Goal: Task Accomplishment & Management: Complete application form

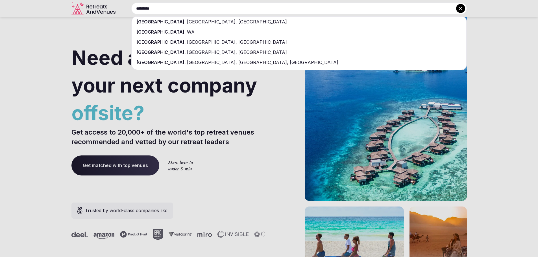
type input "*********"
click at [197, 21] on div "[GEOGRAPHIC_DATA] , [GEOGRAPHIC_DATA], [GEOGRAPHIC_DATA]" at bounding box center [299, 22] width 334 height 10
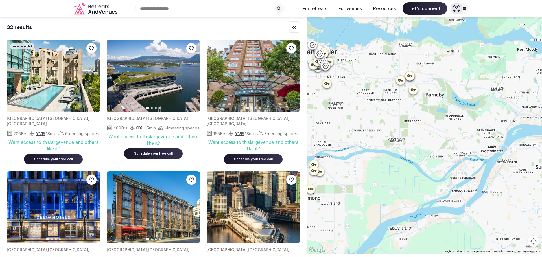
drag, startPoint x: 469, startPoint y: 166, endPoint x: 361, endPoint y: 113, distance: 120.7
click at [361, 113] on div at bounding box center [425, 135] width 236 height 237
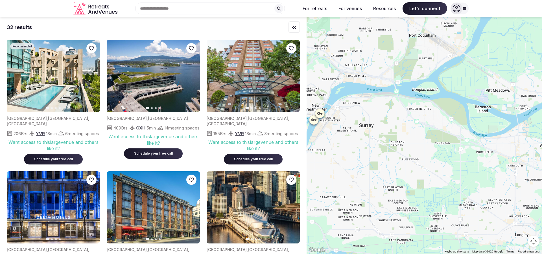
drag, startPoint x: 524, startPoint y: 222, endPoint x: 345, endPoint y: 180, distance: 183.8
click at [345, 180] on div at bounding box center [425, 135] width 236 height 237
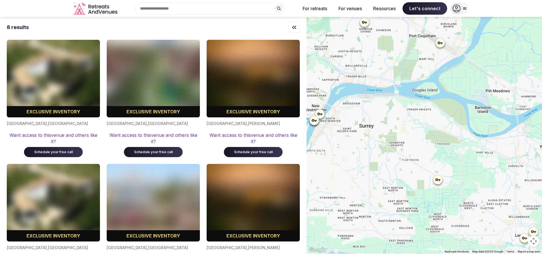
click at [440, 182] on icon at bounding box center [438, 180] width 6 height 6
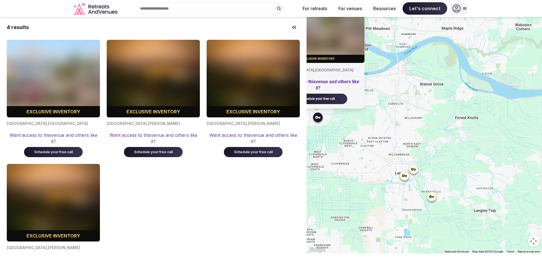
drag, startPoint x: 514, startPoint y: 209, endPoint x: 392, endPoint y: 145, distance: 138.0
click at [392, 145] on div "Exclusive inventory [GEOGRAPHIC_DATA] , [GEOGRAPHIC_DATA] Want access to this v…" at bounding box center [425, 135] width 236 height 237
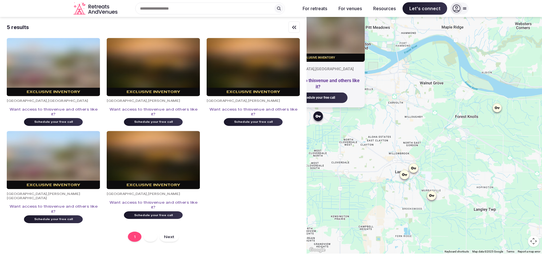
click at [435, 197] on icon at bounding box center [432, 196] width 6 height 6
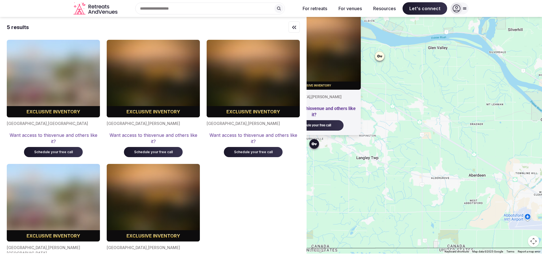
drag, startPoint x: 514, startPoint y: 229, endPoint x: 396, endPoint y: 176, distance: 129.1
click at [396, 176] on div "Exclusive inventory [GEOGRAPHIC_DATA] , [PERSON_NAME] Want access to this venue…" at bounding box center [425, 135] width 236 height 237
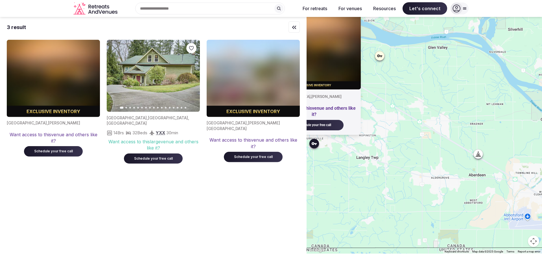
click at [384, 55] on div at bounding box center [379, 55] width 9 height 9
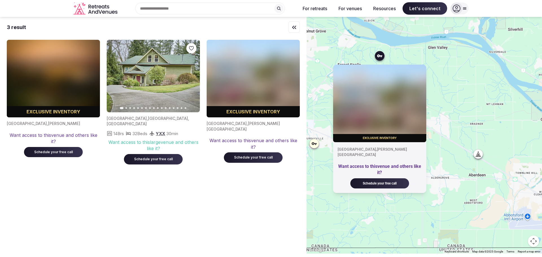
click at [227, 191] on div "3 result Exclusive inventory [GEOGRAPHIC_DATA] , [PERSON_NAME] Want access to t…" at bounding box center [153, 135] width 307 height 236
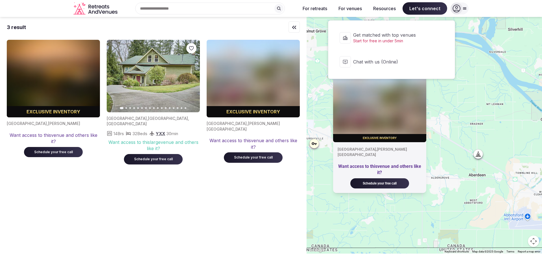
click at [411, 9] on span "Let's connect" at bounding box center [425, 8] width 45 height 12
click at [415, 35] on span "Get matched with top venues" at bounding box center [395, 35] width 84 height 6
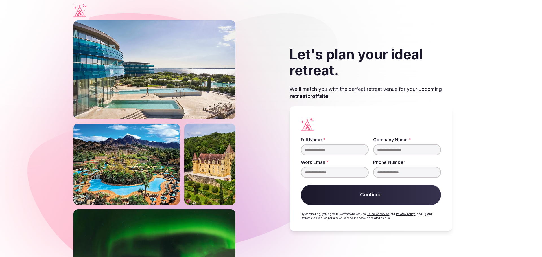
click at [346, 154] on input "Full Name *" at bounding box center [335, 149] width 68 height 11
type input "**********"
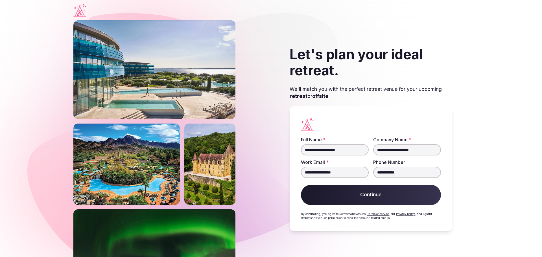
click at [379, 198] on button "Continue" at bounding box center [371, 195] width 140 height 20
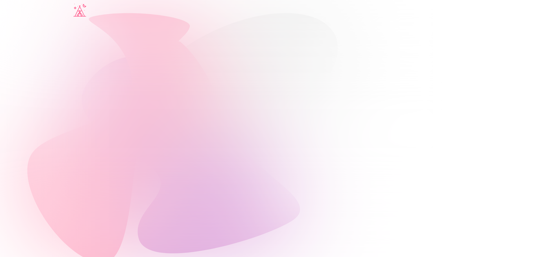
click at [135, 99] on div at bounding box center [270, 138] width 395 height 237
click at [81, 11] on icon "Visit the homepage" at bounding box center [79, 10] width 13 height 13
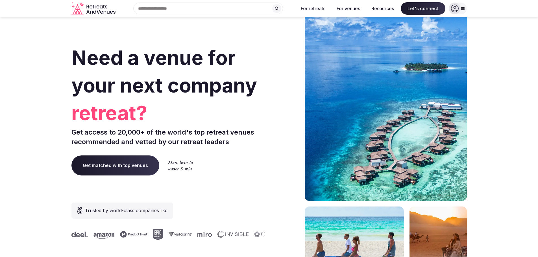
click at [463, 8] on icon at bounding box center [463, 8] width 5 height 5
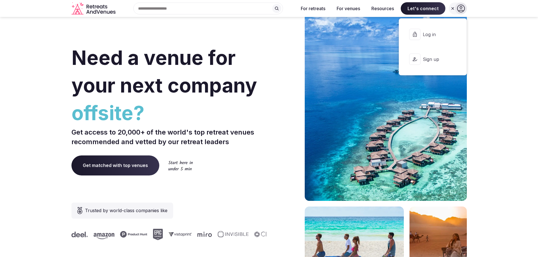
click at [442, 63] on button "Sign up" at bounding box center [433, 59] width 58 height 23
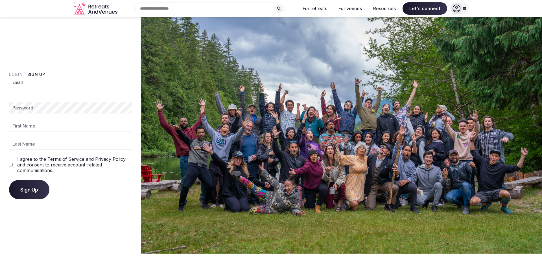
click at [72, 95] on input "Email" at bounding box center [70, 89] width 123 height 11
type input "**********"
click at [9, 114] on div at bounding box center [9, 114] width 0 height 0
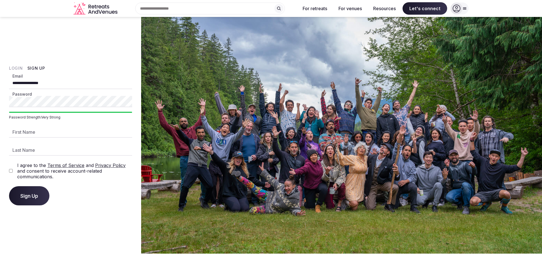
click at [99, 205] on div "Sign Up" at bounding box center [70, 195] width 123 height 19
click at [61, 134] on input "First Name" at bounding box center [70, 132] width 123 height 11
type input "****"
type input "**********"
click at [30, 193] on span "Sign Up" at bounding box center [29, 196] width 18 height 6
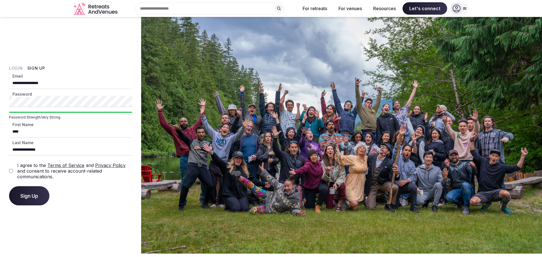
click at [64, 194] on div "Sign Up" at bounding box center [70, 195] width 123 height 19
click at [29, 195] on span "Sign Up" at bounding box center [29, 196] width 18 height 6
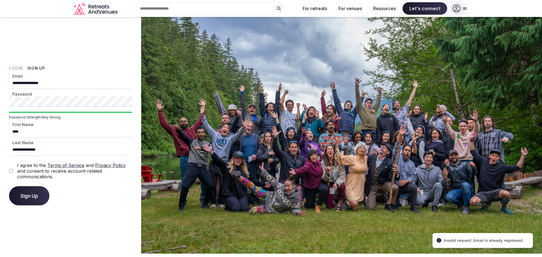
click at [59, 218] on div "**********" at bounding box center [70, 135] width 141 height 237
click at [9, 107] on div at bounding box center [9, 107] width 0 height 0
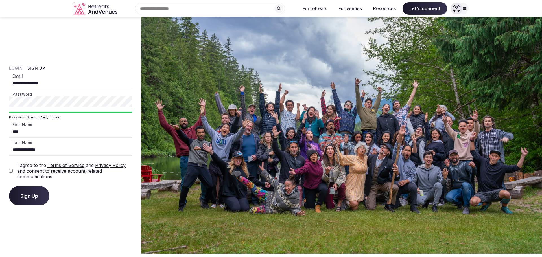
click at [3, 103] on div "**********" at bounding box center [70, 135] width 141 height 237
click at [450, 4] on div "For retreats For venues Resources Let's connect Log in Sign up" at bounding box center [383, 8] width 172 height 12
click at [459, 6] on icon at bounding box center [457, 9] width 8 height 8
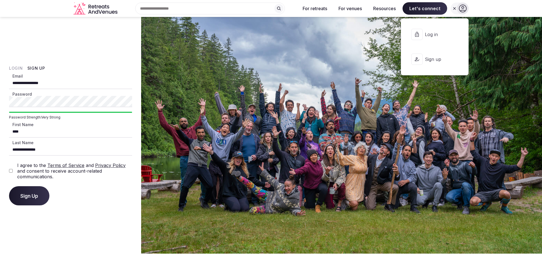
click at [423, 31] on button "Log in" at bounding box center [435, 34] width 58 height 23
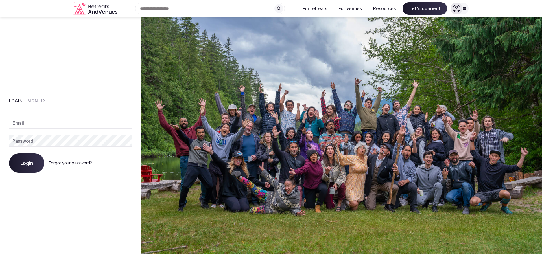
click at [30, 122] on input "Email" at bounding box center [70, 123] width 123 height 11
type input "**********"
click at [31, 158] on button "Login" at bounding box center [26, 163] width 35 height 19
click at [31, 166] on span "Login" at bounding box center [26, 163] width 13 height 6
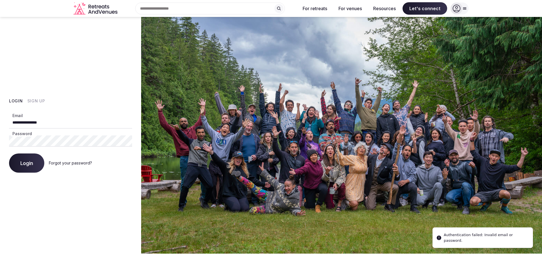
click at [34, 99] on button "Sign Up" at bounding box center [36, 101] width 18 height 6
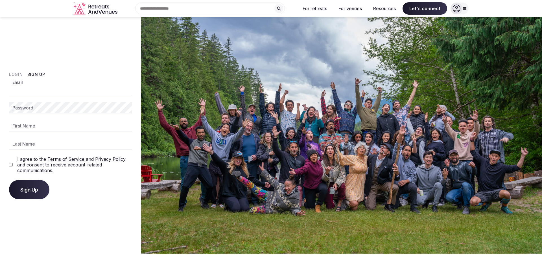
click at [48, 95] on body "Recent searches [GEOGRAPHIC_DATA], [GEOGRAPHIC_DATA], [GEOGRAPHIC_DATA] Search …" at bounding box center [271, 127] width 542 height 254
click at [45, 48] on div "Login Sign Up Email Password First Name Last Name I agree to the Terms of Servi…" at bounding box center [70, 135] width 141 height 237
click at [18, 73] on button "Login" at bounding box center [16, 75] width 14 height 6
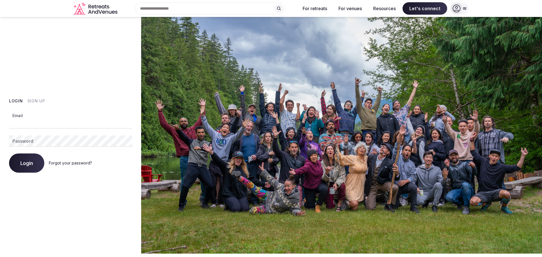
click at [43, 126] on input "Email" at bounding box center [70, 123] width 123 height 11
type input "**********"
click at [6, 140] on div "**********" at bounding box center [70, 135] width 141 height 237
click at [2, 141] on div "**********" at bounding box center [70, 135] width 141 height 237
click at [31, 164] on span "Login" at bounding box center [26, 163] width 13 height 6
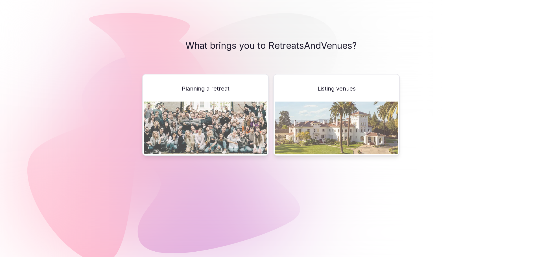
click at [227, 85] on span "Planning a retreat" at bounding box center [206, 89] width 48 height 8
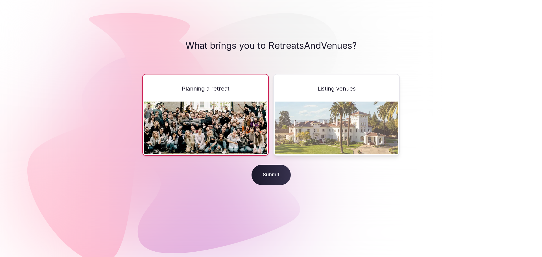
click at [267, 176] on span "Submit" at bounding box center [271, 175] width 39 height 20
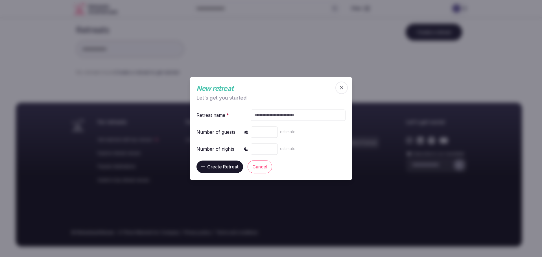
click at [269, 114] on input "text" at bounding box center [298, 115] width 95 height 11
type input "**********"
type input "*"
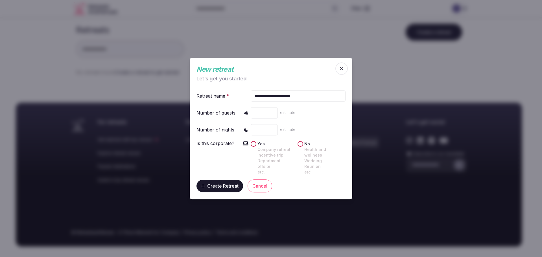
type input "*"
click at [256, 145] on button "Yes Company retreat Incentive trip Department offsite etc." at bounding box center [254, 144] width 6 height 6
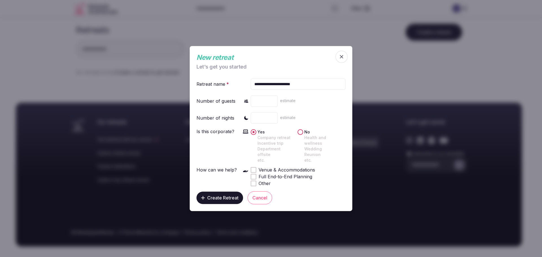
click at [300, 135] on button "No Health and wellness Wedding Reunion etc." at bounding box center [301, 132] width 6 height 6
click at [253, 135] on button "Yes Company retreat Incentive trip Department offsite etc." at bounding box center [254, 132] width 6 height 6
click at [254, 169] on span at bounding box center [253, 170] width 3 height 3
click at [222, 195] on span "Create Retreat" at bounding box center [222, 198] width 31 height 6
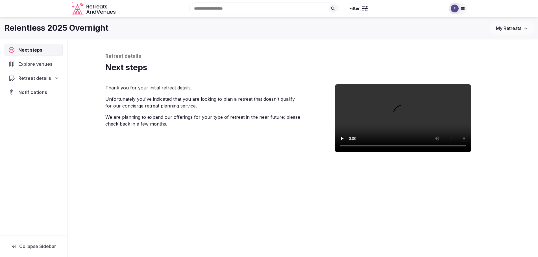
click at [30, 65] on span "Explore venues" at bounding box center [36, 64] width 36 height 7
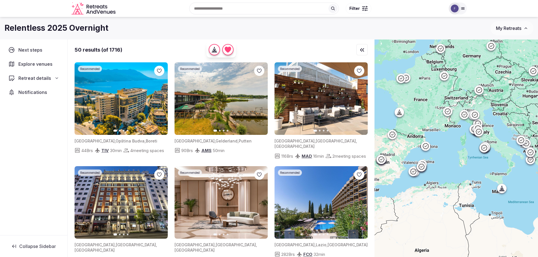
click at [215, 9] on div "Recent searches [GEOGRAPHIC_DATA], [GEOGRAPHIC_DATA], [GEOGRAPHIC_DATA] Search …" at bounding box center [282, 8] width 328 height 24
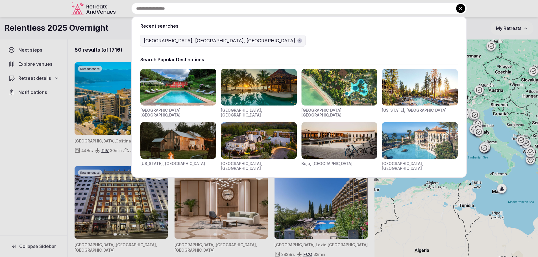
click at [173, 40] on div "[GEOGRAPHIC_DATA], [GEOGRAPHIC_DATA], [GEOGRAPHIC_DATA]" at bounding box center [219, 40] width 151 height 7
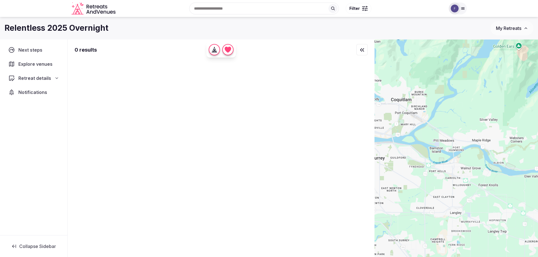
drag, startPoint x: 525, startPoint y: 193, endPoint x: 332, endPoint y: 149, distance: 198.6
click at [332, 149] on div "0 results ← Move left → Move right ↑ Move up ↓ Move down + Zoom in - Zoom out H…" at bounding box center [303, 158] width 470 height 237
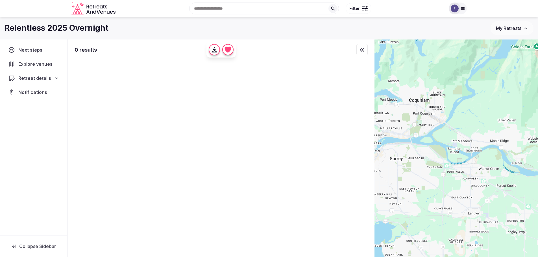
drag, startPoint x: 474, startPoint y: 220, endPoint x: 493, endPoint y: 221, distance: 18.7
click at [493, 221] on div at bounding box center [457, 158] width 164 height 237
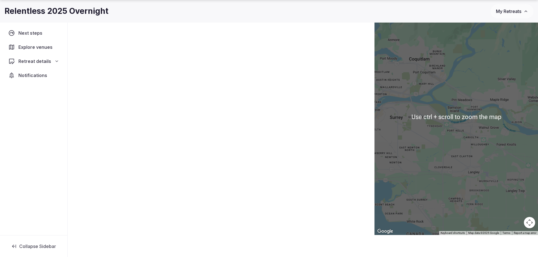
scroll to position [42, 0]
click at [529, 224] on button "Map camera controls" at bounding box center [529, 222] width 11 height 11
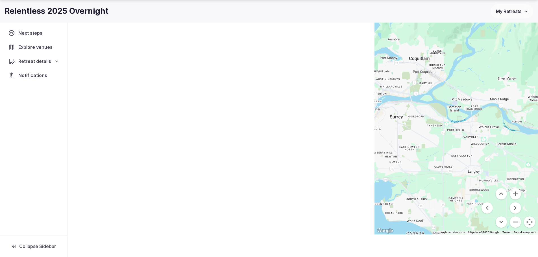
click at [518, 222] on button "Zoom out" at bounding box center [515, 222] width 11 height 11
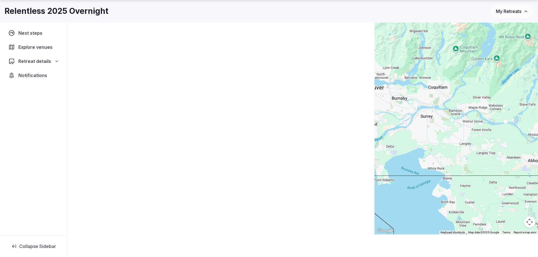
scroll to position [35, 0]
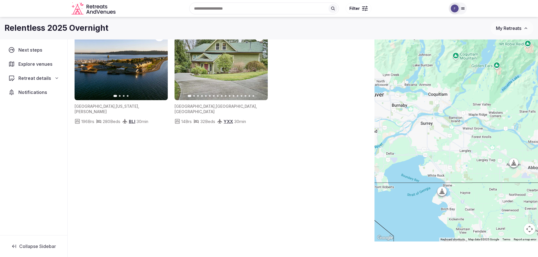
click at [530, 231] on button "Map camera controls" at bounding box center [529, 229] width 11 height 11
click at [518, 229] on button "Zoom out" at bounding box center [515, 229] width 11 height 11
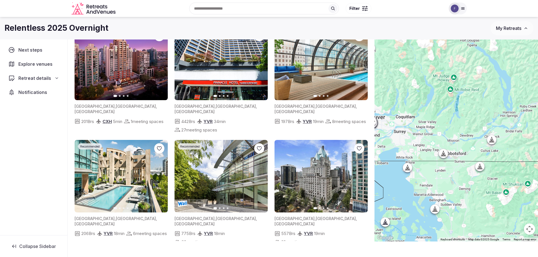
drag, startPoint x: 519, startPoint y: 171, endPoint x: 475, endPoint y: 179, distance: 44.0
click at [475, 179] on div at bounding box center [457, 123] width 164 height 237
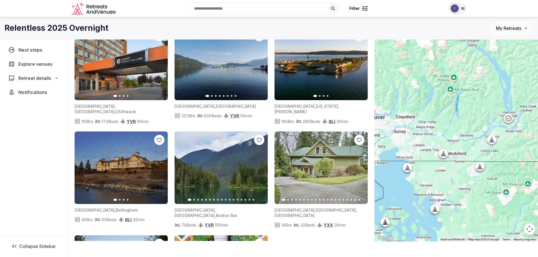
click at [510, 118] on icon at bounding box center [508, 118] width 7 height 7
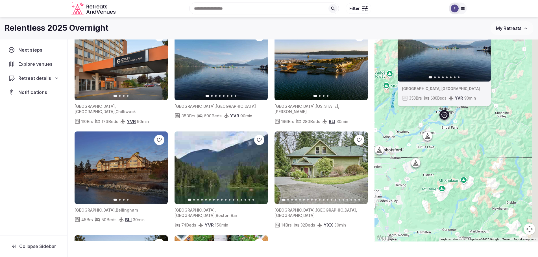
drag, startPoint x: 526, startPoint y: 145, endPoint x: 459, endPoint y: 142, distance: 66.5
click at [459, 142] on div "Most Booked Previous slide Next slide [GEOGRAPHIC_DATA] , [GEOGRAPHIC_DATA] 353…" at bounding box center [457, 123] width 164 height 237
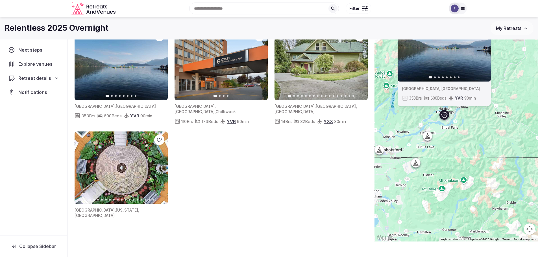
click at [136, 63] on img at bounding box center [121, 64] width 93 height 73
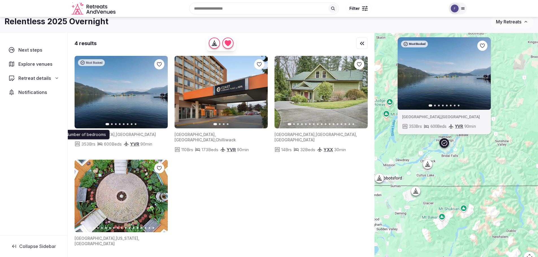
click at [105, 85] on img at bounding box center [121, 92] width 93 height 73
click at [448, 147] on div at bounding box center [444, 143] width 9 height 9
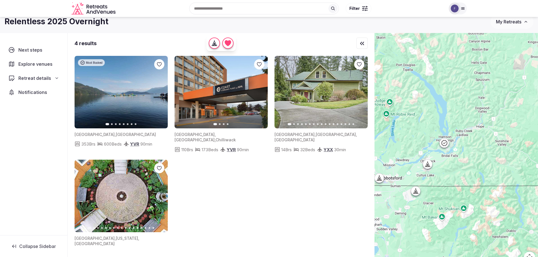
click at [447, 143] on icon at bounding box center [444, 143] width 6 height 6
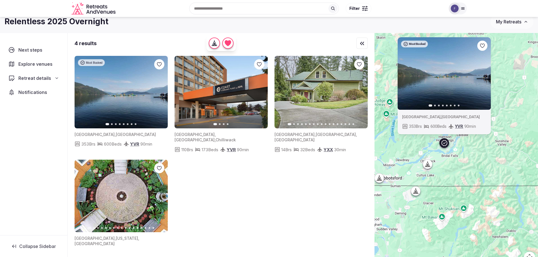
click at [447, 143] on icon at bounding box center [444, 143] width 6 height 6
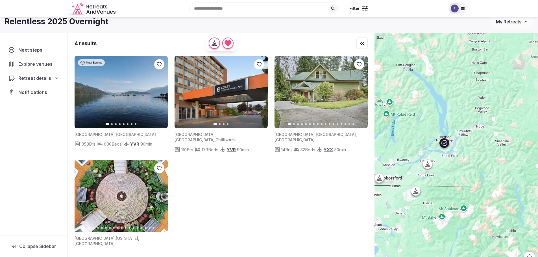
click at [165, 91] on img at bounding box center [121, 92] width 93 height 73
click at [163, 91] on button "Next slide" at bounding box center [159, 92] width 9 height 9
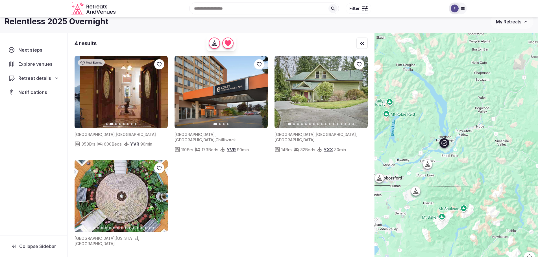
click at [162, 91] on button "Next slide" at bounding box center [159, 92] width 9 height 9
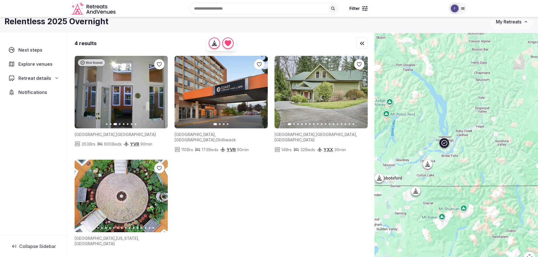
click at [162, 91] on button "Next slide" at bounding box center [159, 92] width 9 height 9
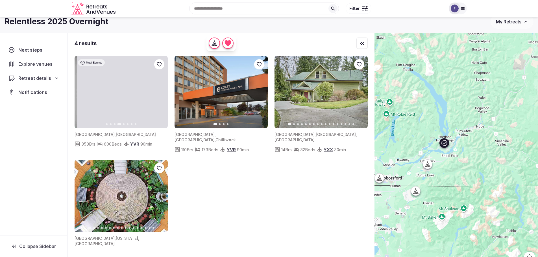
click at [162, 91] on button "Next slide" at bounding box center [159, 92] width 9 height 9
click at [124, 85] on img at bounding box center [124, 92] width 93 height 73
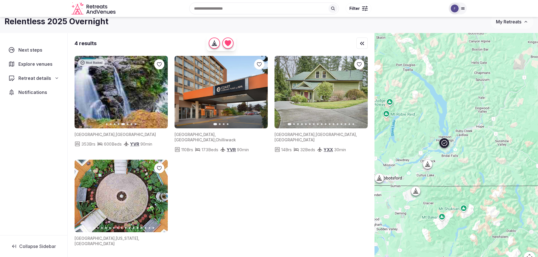
drag, startPoint x: 124, startPoint y: 85, endPoint x: 225, endPoint y: 203, distance: 155.4
click at [225, 203] on div "Most Booked Previous slide Next slide [GEOGRAPHIC_DATA] , [GEOGRAPHIC_DATA] 353…" at bounding box center [221, 153] width 293 height 194
click at [98, 62] on span "Most Booked" at bounding box center [94, 63] width 17 height 4
click at [160, 93] on icon "button" at bounding box center [160, 92] width 5 height 5
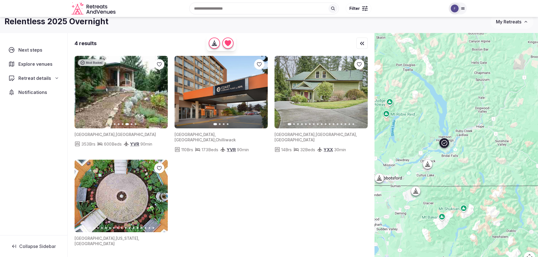
click at [160, 93] on icon "button" at bounding box center [160, 92] width 2 height 4
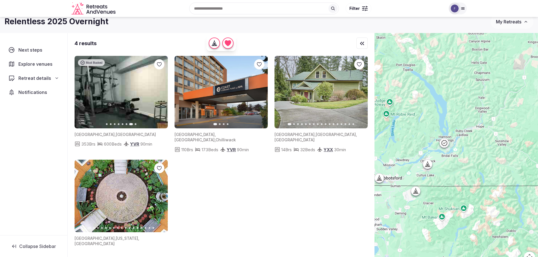
click at [449, 142] on div at bounding box center [444, 143] width 9 height 9
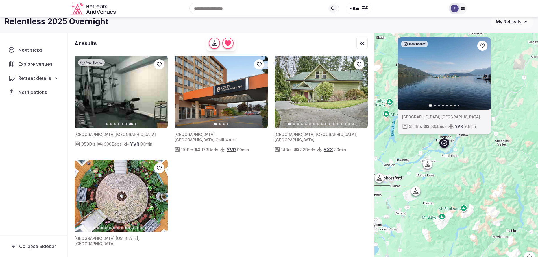
click at [448, 143] on icon at bounding box center [444, 143] width 7 height 7
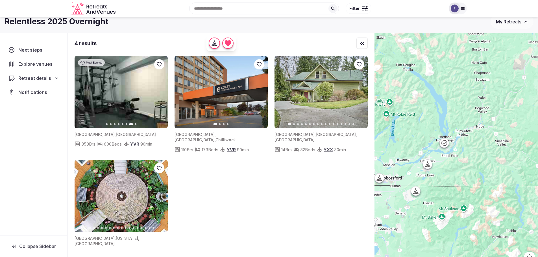
click at [448, 143] on icon at bounding box center [444, 143] width 7 height 7
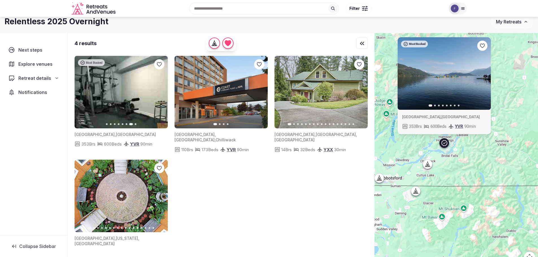
click at [448, 143] on icon at bounding box center [444, 143] width 7 height 7
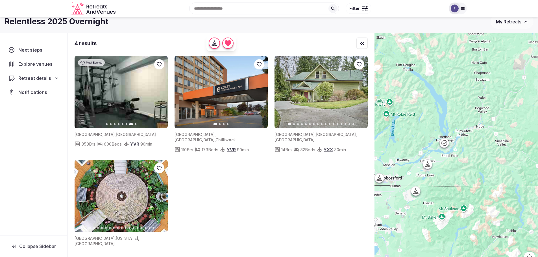
click at [448, 143] on icon at bounding box center [444, 143] width 7 height 7
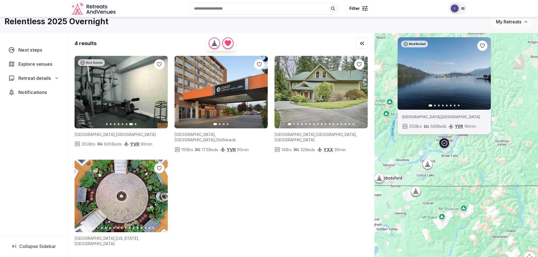
click at [37, 78] on span "Retreat details" at bounding box center [34, 78] width 33 height 7
click at [35, 142] on span "Notifications" at bounding box center [34, 143] width 31 height 7
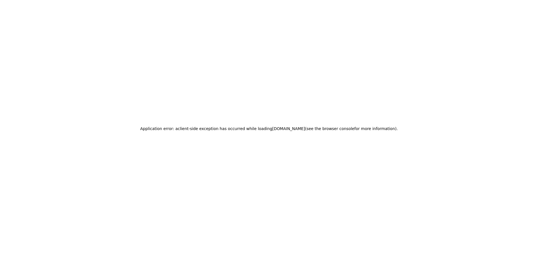
scroll to position [6, 0]
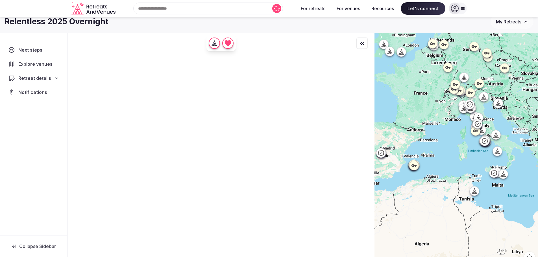
click at [197, 12] on div "Recent searches [GEOGRAPHIC_DATA], [GEOGRAPHIC_DATA], [GEOGRAPHIC_DATA] Search …" at bounding box center [206, 9] width 176 height 12
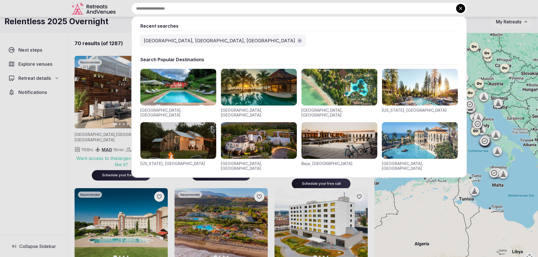
click at [177, 40] on div "[GEOGRAPHIC_DATA], [GEOGRAPHIC_DATA], [GEOGRAPHIC_DATA]" at bounding box center [219, 40] width 151 height 7
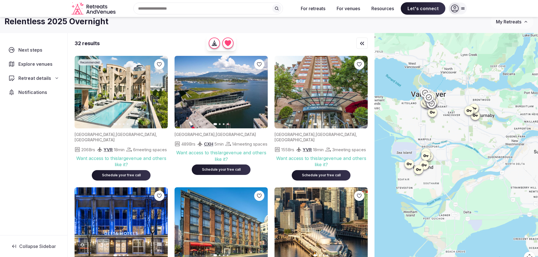
drag, startPoint x: 522, startPoint y: 213, endPoint x: 492, endPoint y: 170, distance: 51.6
click at [492, 170] on div at bounding box center [457, 151] width 164 height 237
click at [428, 155] on icon at bounding box center [426, 156] width 6 height 6
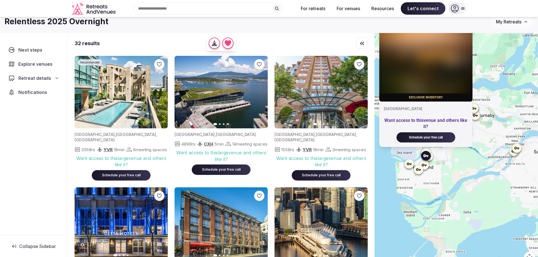
click at [427, 167] on icon at bounding box center [423, 165] width 5 height 3
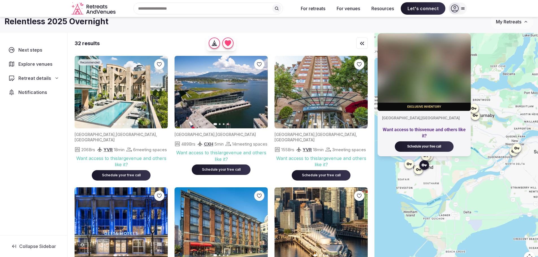
click at [421, 170] on icon at bounding box center [418, 169] width 5 height 3
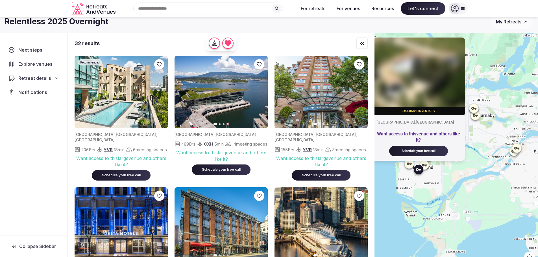
click at [330, 28] on div "Relentless 2025 Overnight My Retreats" at bounding box center [269, 22] width 538 height 14
click at [500, 249] on div "Exclusive inventory [GEOGRAPHIC_DATA] , [GEOGRAPHIC_DATA] Want access to this v…" at bounding box center [457, 151] width 164 height 237
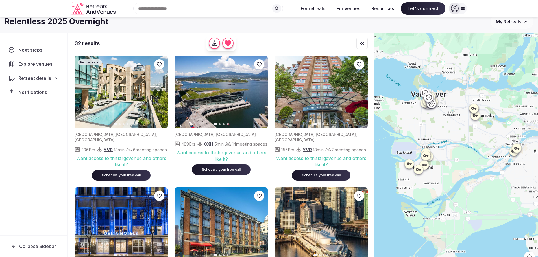
click at [409, 163] on icon at bounding box center [409, 163] width 5 height 3
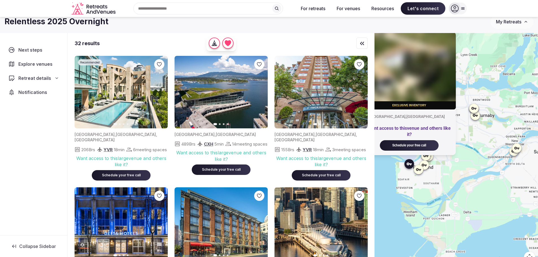
click at [503, 253] on div "Exclusive inventory [GEOGRAPHIC_DATA] , [GEOGRAPHIC_DATA] Want access to this v…" at bounding box center [457, 151] width 164 height 237
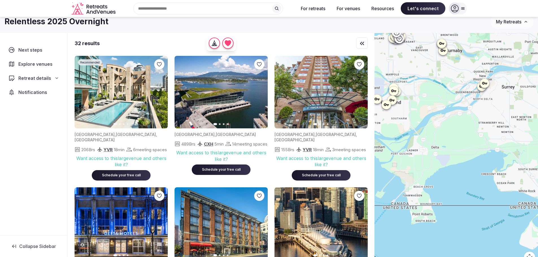
drag, startPoint x: 509, startPoint y: 237, endPoint x: 475, endPoint y: 169, distance: 76.4
click at [475, 169] on div at bounding box center [457, 151] width 164 height 237
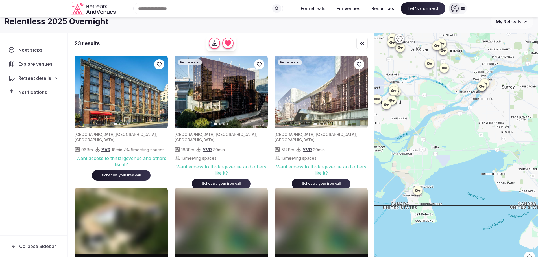
click at [419, 189] on icon at bounding box center [418, 191] width 6 height 6
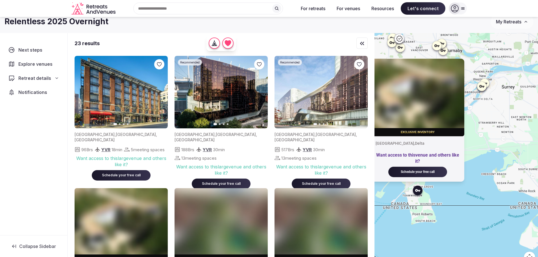
click at [470, 202] on div "Exclusive inventory [GEOGRAPHIC_DATA] , Delta Want access to this venue and oth…" at bounding box center [457, 151] width 164 height 237
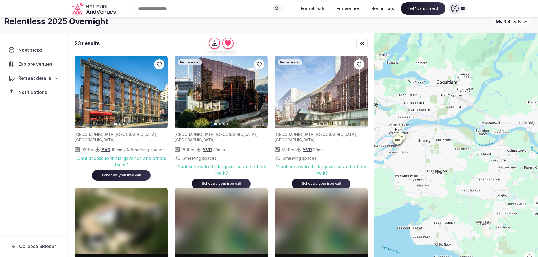
drag, startPoint x: 507, startPoint y: 175, endPoint x: 422, endPoint y: 229, distance: 101.2
click at [422, 229] on div at bounding box center [457, 151] width 164 height 237
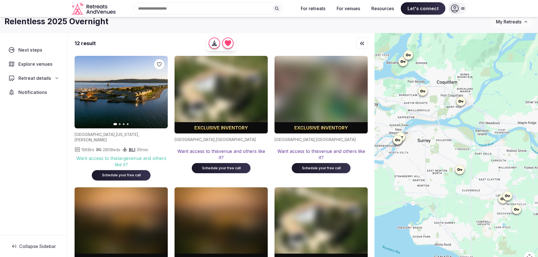
click at [459, 171] on icon at bounding box center [460, 170] width 6 height 6
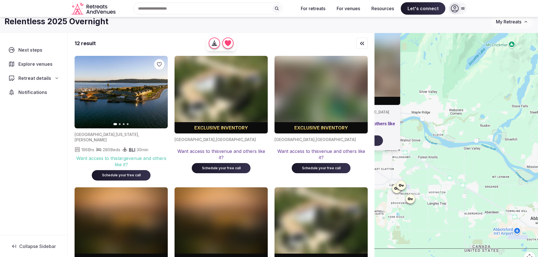
drag, startPoint x: 495, startPoint y: 216, endPoint x: 388, endPoint y: 204, distance: 108.5
click at [388, 204] on div "Exclusive inventory [GEOGRAPHIC_DATA] , [GEOGRAPHIC_DATA] Want access to this v…" at bounding box center [457, 151] width 164 height 237
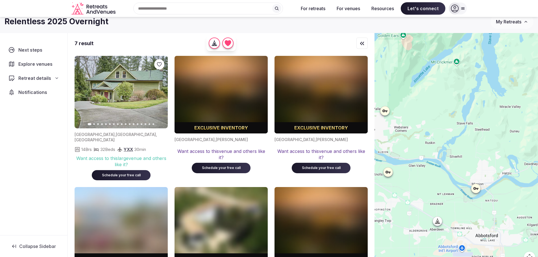
drag, startPoint x: 489, startPoint y: 177, endPoint x: 434, endPoint y: 194, distance: 58.3
click at [434, 194] on div at bounding box center [457, 151] width 164 height 237
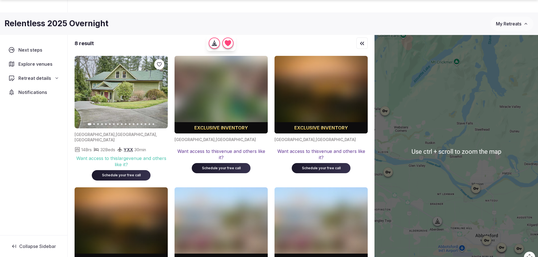
scroll to position [35, 0]
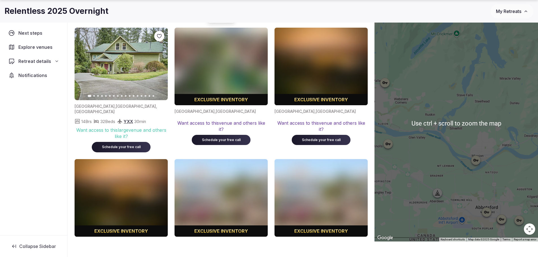
click at [529, 232] on button "Map camera controls" at bounding box center [529, 229] width 11 height 11
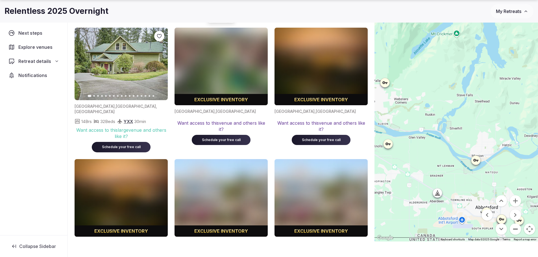
click at [513, 231] on button "Zoom out" at bounding box center [515, 229] width 11 height 11
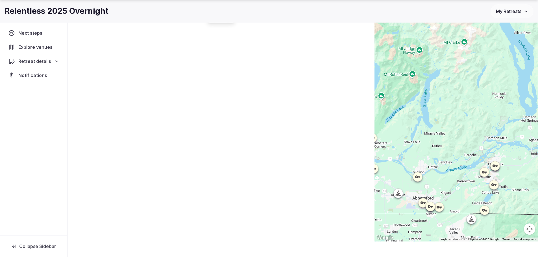
drag, startPoint x: 510, startPoint y: 159, endPoint x: 461, endPoint y: 192, distance: 59.2
click at [461, 192] on div at bounding box center [457, 123] width 164 height 237
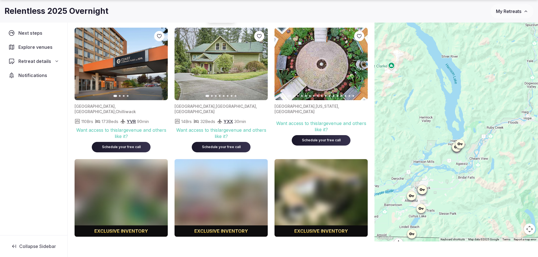
drag, startPoint x: 510, startPoint y: 157, endPoint x: 440, endPoint y: 181, distance: 74.0
click at [440, 181] on div at bounding box center [457, 123] width 164 height 237
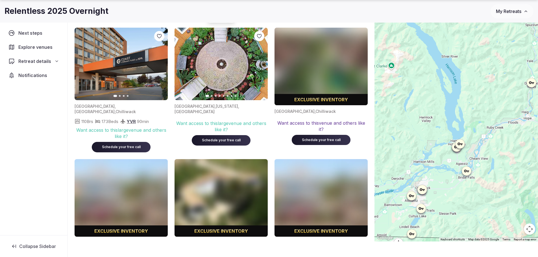
click at [459, 150] on icon at bounding box center [457, 147] width 6 height 6
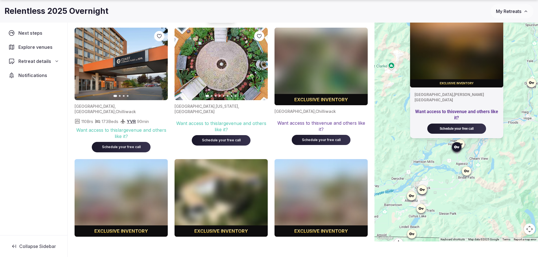
click at [463, 144] on icon at bounding box center [460, 144] width 6 height 6
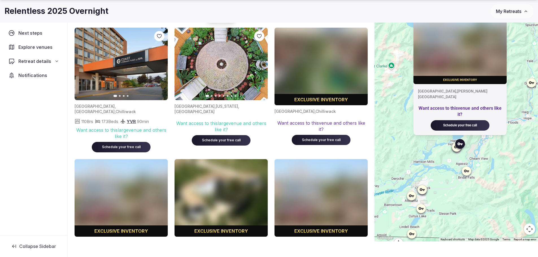
click at [512, 8] on button "My Retreats" at bounding box center [512, 11] width 43 height 14
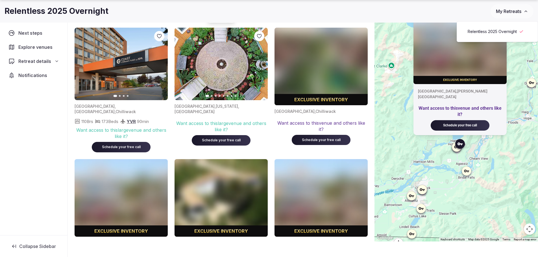
click at [529, 141] on div "Exclusive inventory [GEOGRAPHIC_DATA] , [PERSON_NAME][GEOGRAPHIC_DATA] Want acc…" at bounding box center [457, 123] width 164 height 237
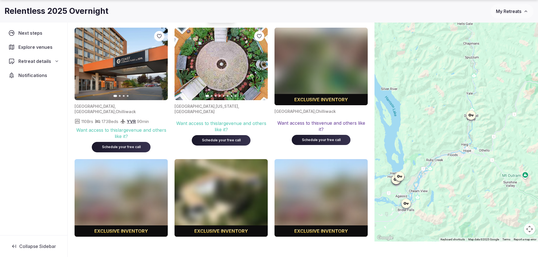
drag, startPoint x: 529, startPoint y: 138, endPoint x: 467, endPoint y: 171, distance: 70.4
click at [467, 171] on div at bounding box center [457, 123] width 164 height 237
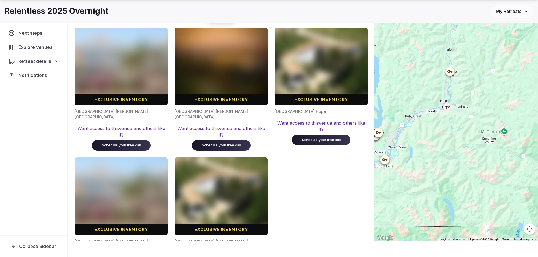
drag, startPoint x: 492, startPoint y: 198, endPoint x: 472, endPoint y: 153, distance: 49.3
click at [472, 153] on div at bounding box center [457, 123] width 164 height 237
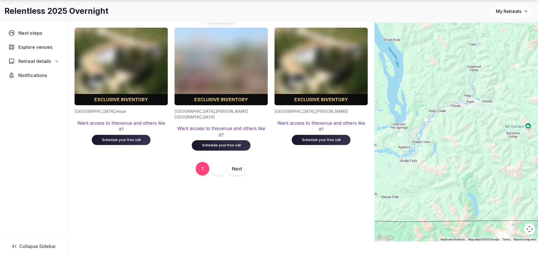
drag, startPoint x: 451, startPoint y: 186, endPoint x: 480, endPoint y: 180, distance: 29.2
click at [480, 180] on div at bounding box center [457, 123] width 164 height 237
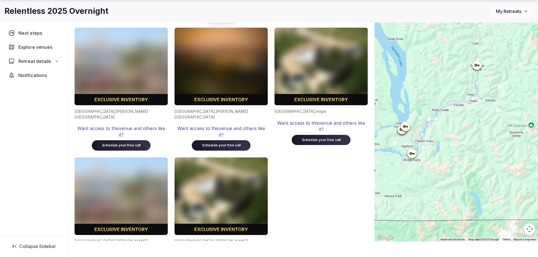
click at [414, 154] on icon at bounding box center [411, 153] width 5 height 3
